Goal: Task Accomplishment & Management: Complete application form

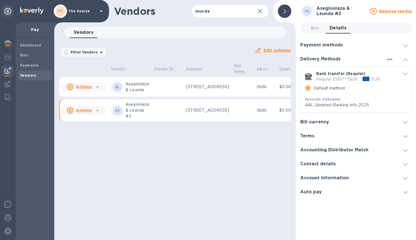
click at [149, 119] on p "Aseginolaza & Leunda #2" at bounding box center [136, 110] width 23 height 18
click at [238, 121] on td at bounding box center [242, 110] width 23 height 22
click at [314, 30] on span "Bills 0" at bounding box center [315, 28] width 8 height 6
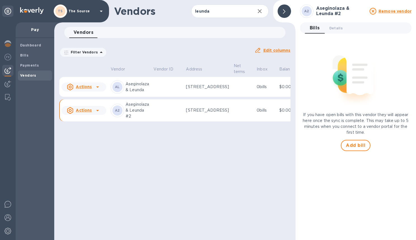
click at [207, 113] on p "[STREET_ADDRESS]" at bounding box center [207, 110] width 43 height 6
click at [353, 145] on span "Add bill" at bounding box center [355, 145] width 20 height 7
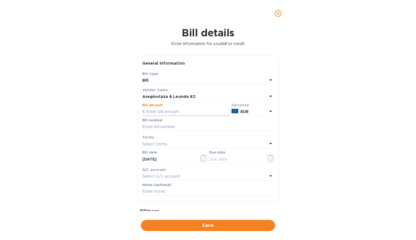
click at [161, 114] on input "text" at bounding box center [185, 112] width 87 height 8
type input "227.48"
click at [176, 126] on input "text" at bounding box center [208, 127] width 132 height 8
paste input "F2025.074"
type input "F2025.074"
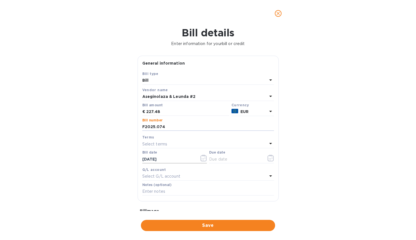
click at [200, 159] on icon "button" at bounding box center [203, 157] width 6 height 7
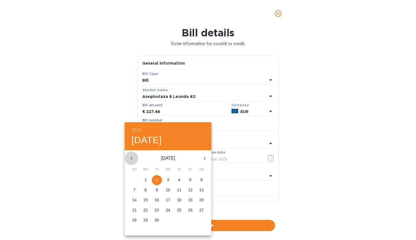
click at [130, 158] on icon "button" at bounding box center [131, 157] width 2 height 3
click at [145, 218] on p "25" at bounding box center [145, 220] width 4 height 6
type input "[DATE]"
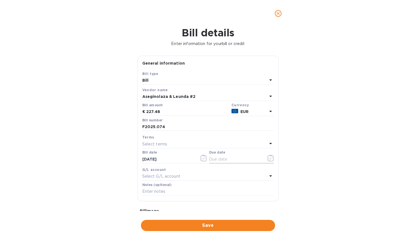
click at [267, 158] on icon "button" at bounding box center [270, 157] width 6 height 7
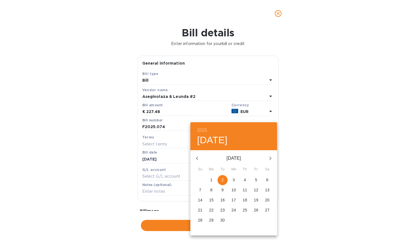
click at [197, 158] on icon "button" at bounding box center [197, 158] width 7 height 7
click at [212, 218] on p "25" at bounding box center [211, 220] width 4 height 6
type input "[DATE]"
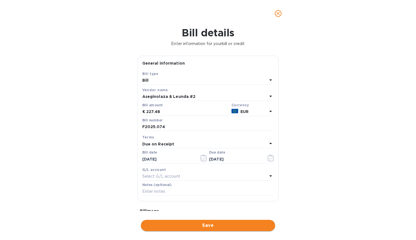
click at [252, 223] on span "Save" at bounding box center [207, 225] width 125 height 7
